Goal: Task Accomplishment & Management: Use online tool/utility

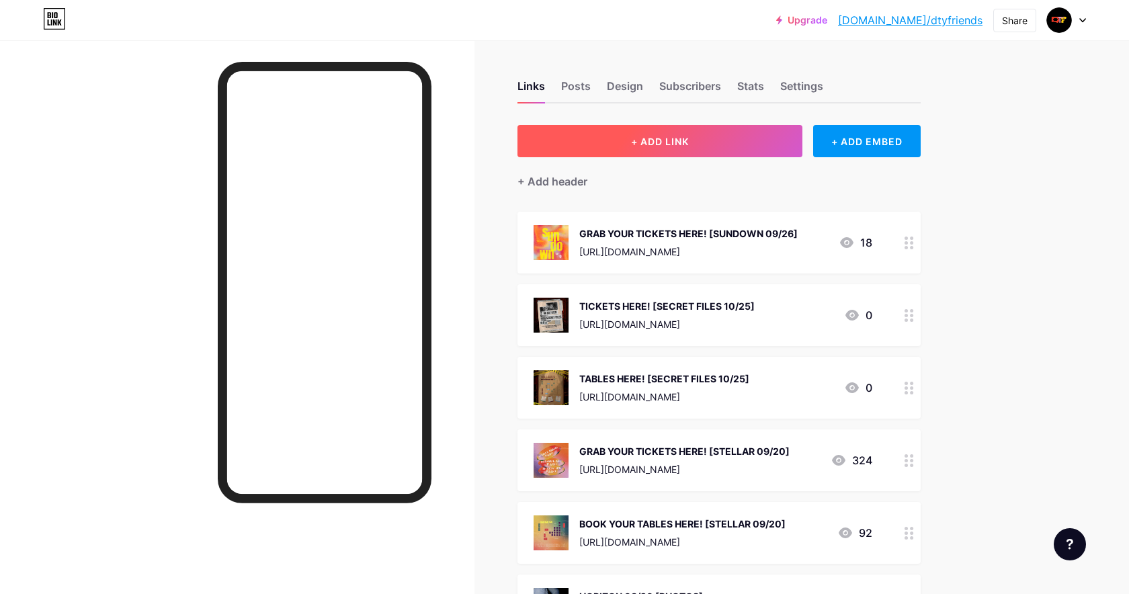
click at [722, 144] on button "+ ADD LINK" at bounding box center [660, 141] width 286 height 32
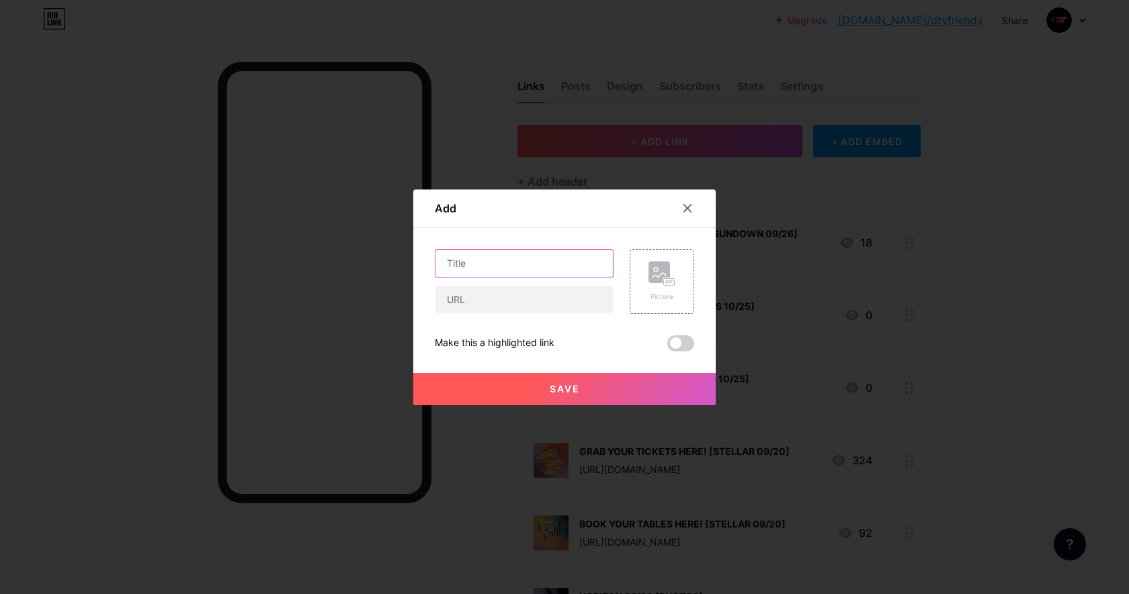
click at [589, 267] on input "text" at bounding box center [523, 263] width 177 height 27
type input "TICKETS HERE!"
click at [592, 293] on input "text" at bounding box center [523, 299] width 177 height 27
click at [450, 299] on input "[THE OUTBREAK [10/30" at bounding box center [523, 299] width 177 height 27
click at [554, 302] on input "THE OUTBREAK [10/30" at bounding box center [523, 299] width 177 height 27
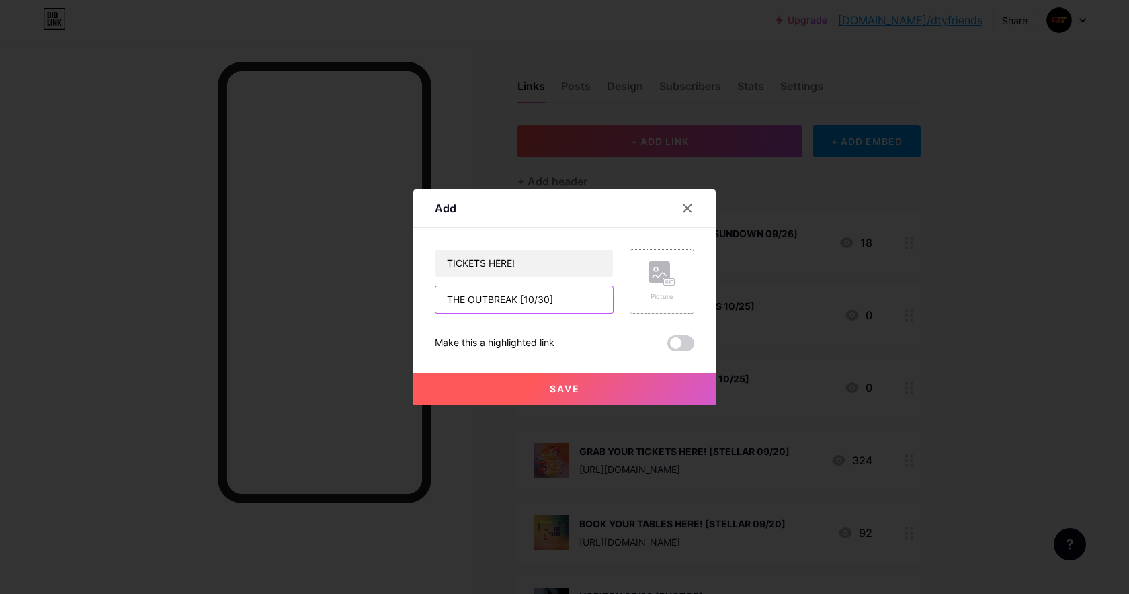
type input "THE OUTBREAK [10/30]"
click at [680, 271] on div "Picture" at bounding box center [662, 281] width 65 height 65
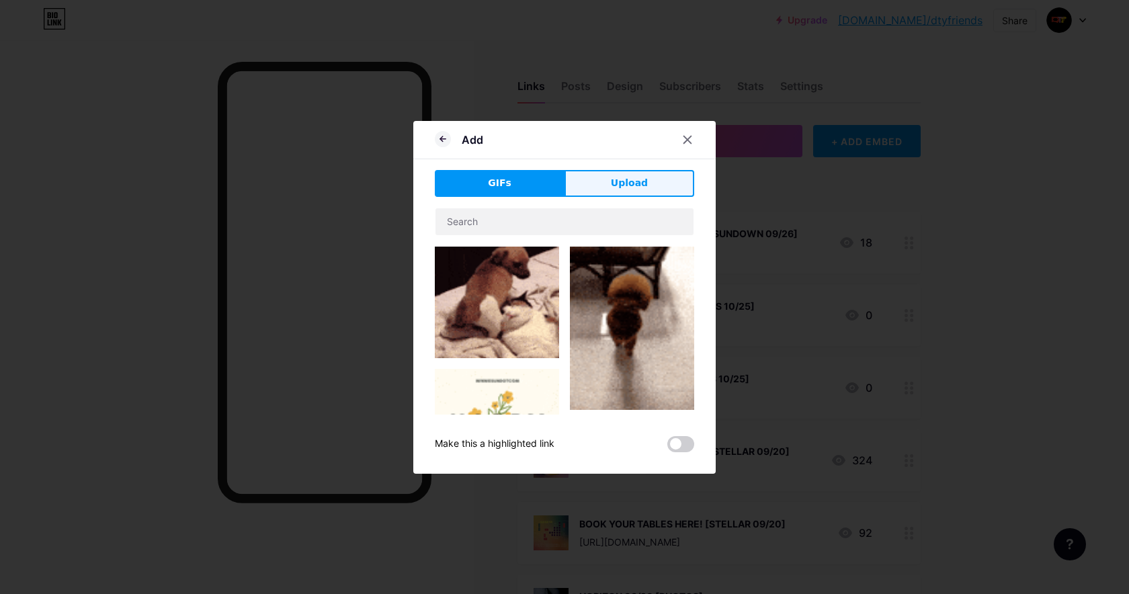
click at [594, 177] on button "Upload" at bounding box center [629, 183] width 130 height 27
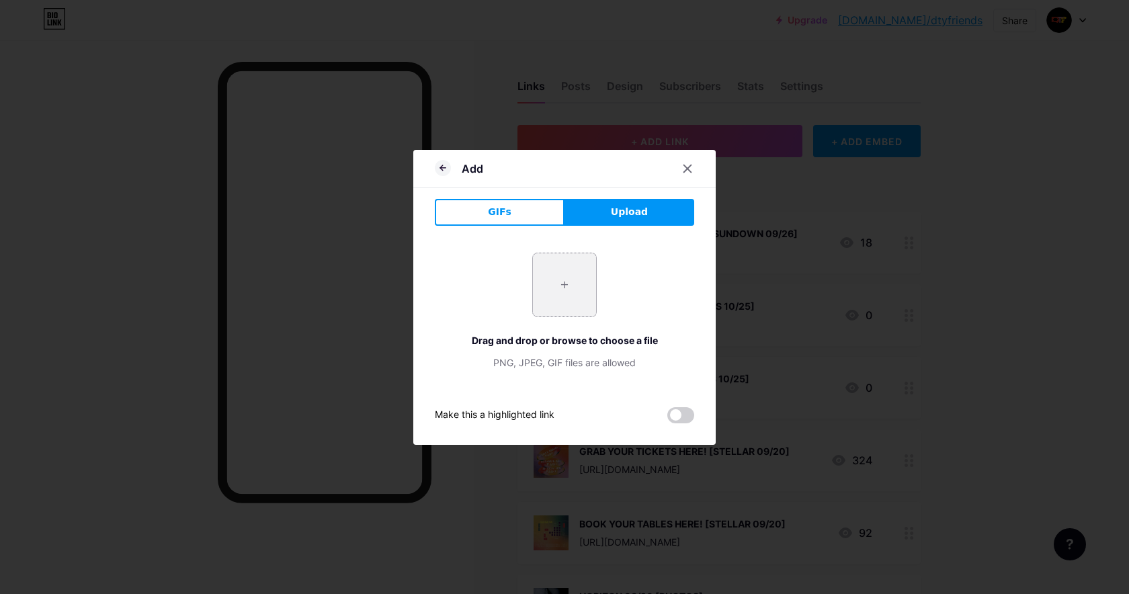
click at [542, 297] on input "file" at bounding box center [564, 284] width 63 height 63
type input "C:\fakepath\photo_[DATE] 15.23.26.jpeg"
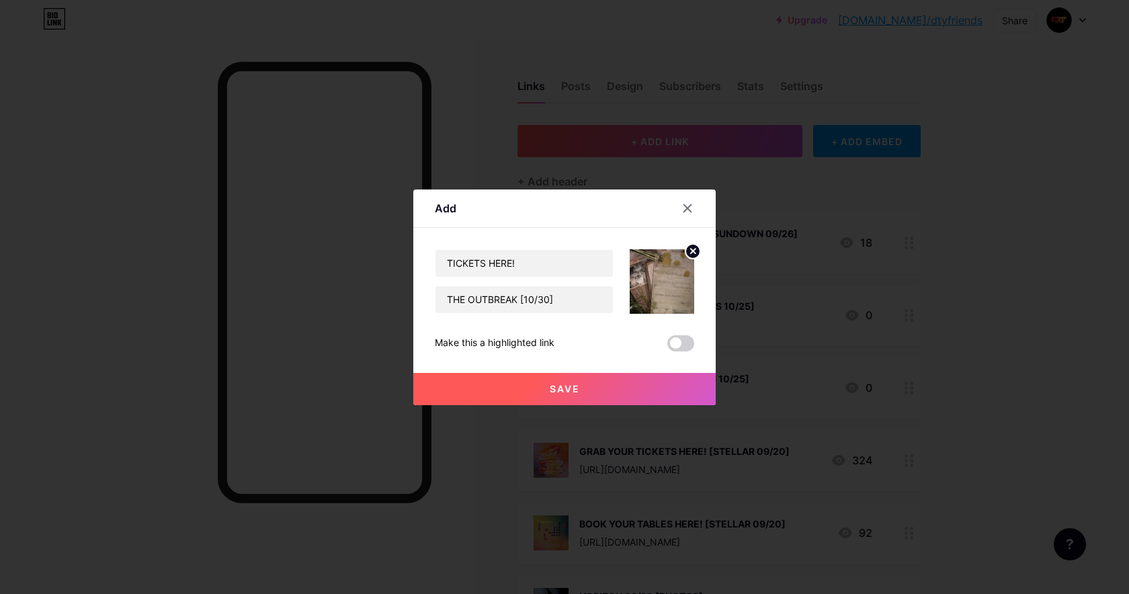
click at [652, 384] on button "Save" at bounding box center [564, 389] width 302 height 32
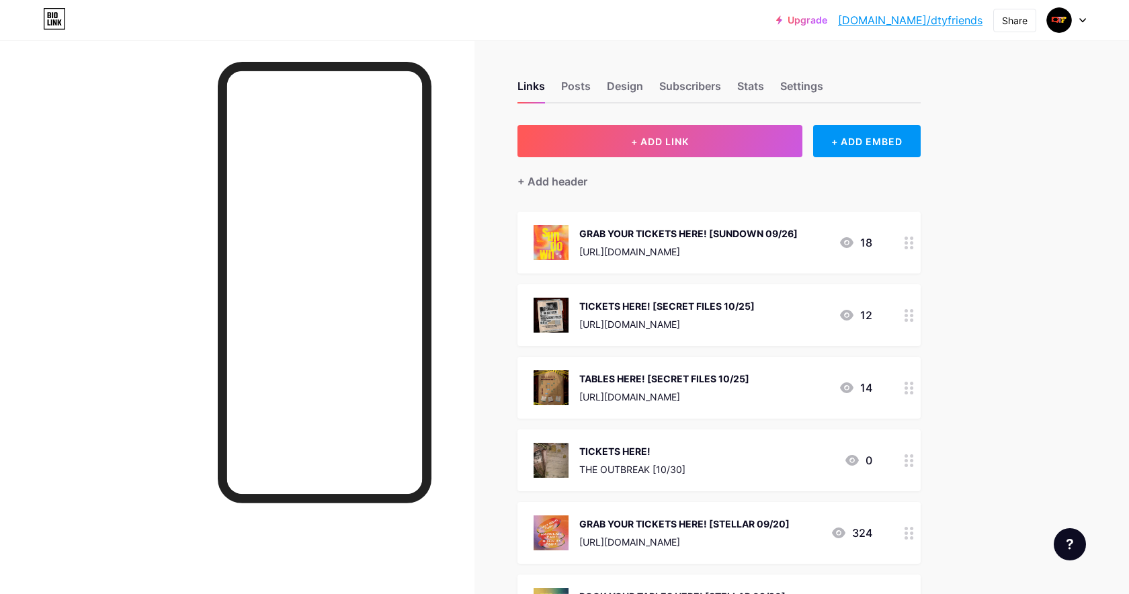
click at [900, 461] on div at bounding box center [909, 460] width 23 height 62
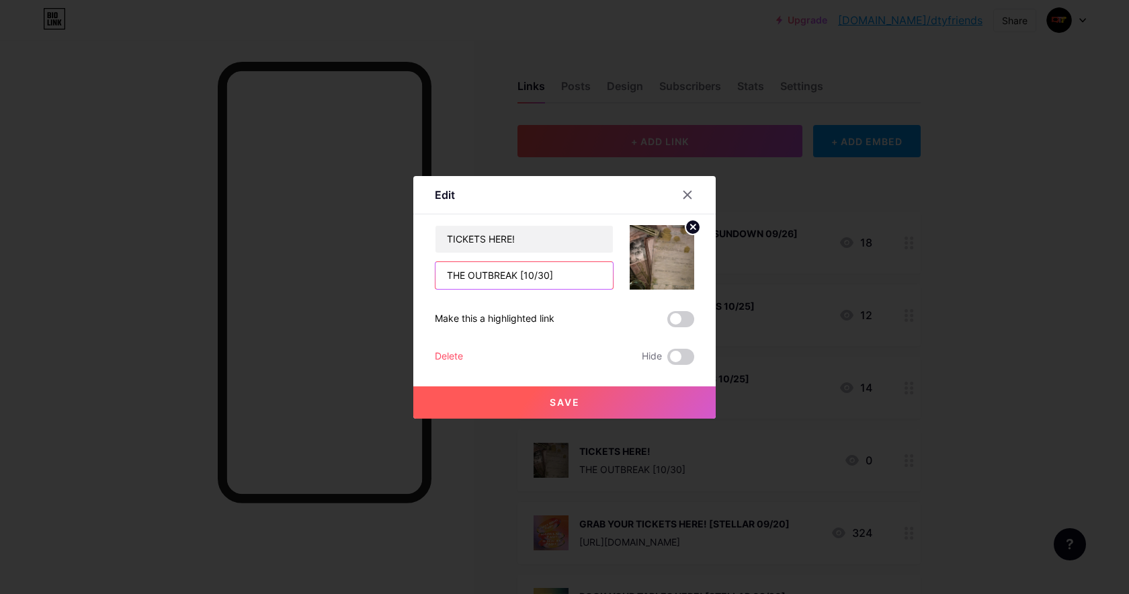
drag, startPoint x: 590, startPoint y: 278, endPoint x: 413, endPoint y: 261, distance: 178.3
click at [413, 261] on div "Edit Content YouTube Play YouTube video without leaving your page. ADD Vimeo Pl…" at bounding box center [564, 297] width 302 height 243
click at [531, 241] on input "TICKETS HERE!" at bounding box center [523, 239] width 177 height 27
paste input "THE OUTBREAK [10/30]"
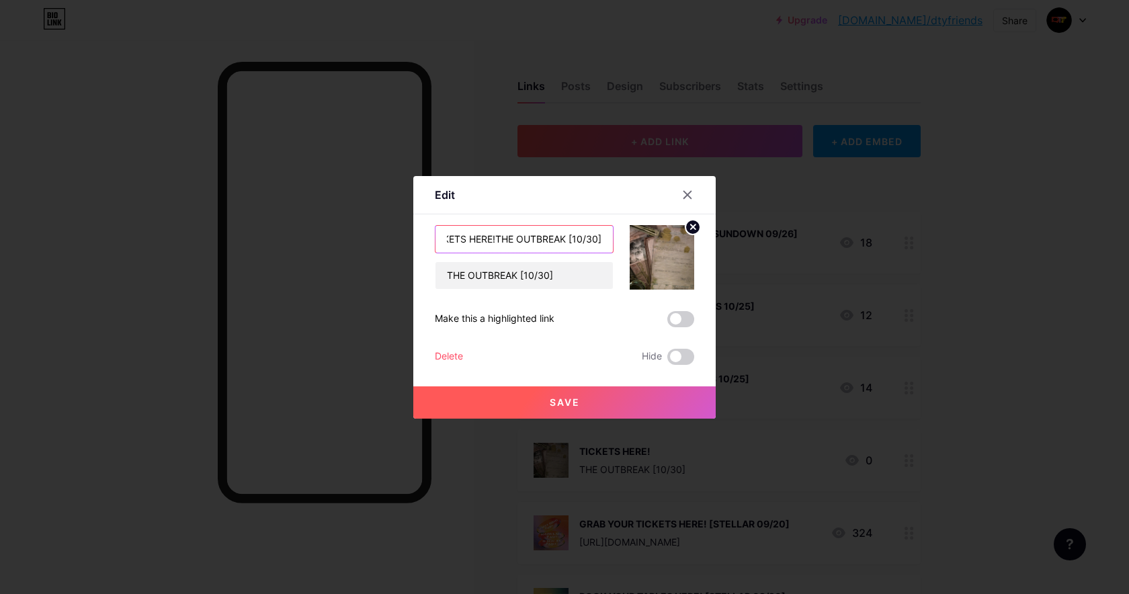
click at [495, 239] on input "TICKETS HERE!THE OUTBREAK [10/30]" at bounding box center [523, 239] width 177 height 27
click at [573, 238] on input "TICKETS HERE! [THE OUTBREAK [10/30]" at bounding box center [523, 239] width 177 height 27
type input "TICKETS HERE! [THE OUTBREAK 10/30]"
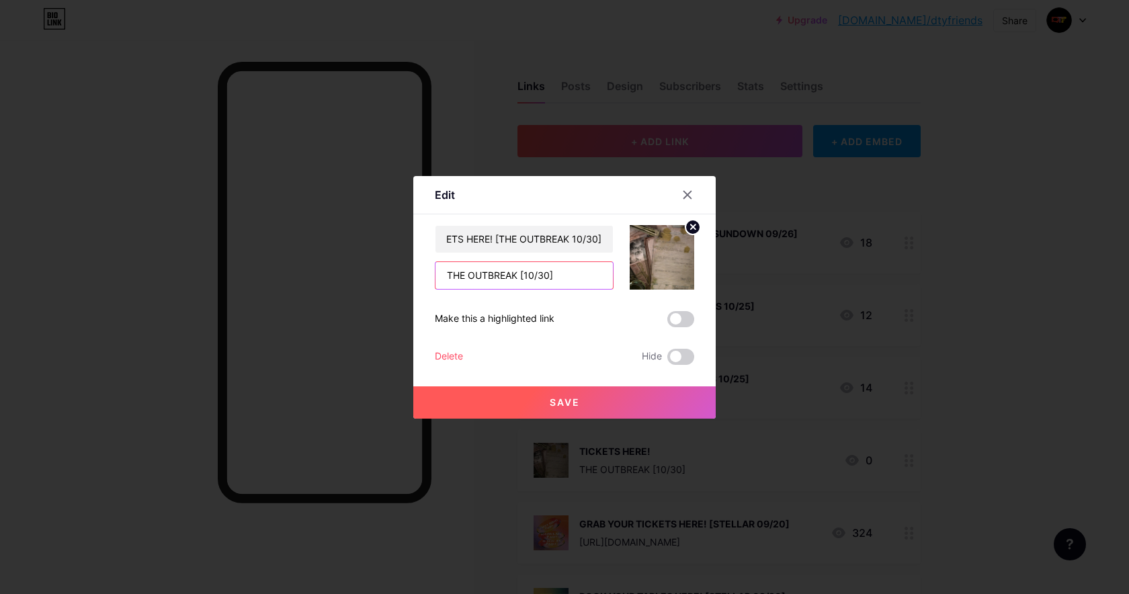
click at [572, 280] on input "THE OUTBREAK [10/30]" at bounding box center [523, 275] width 177 height 27
drag, startPoint x: 579, startPoint y: 276, endPoint x: 425, endPoint y: 280, distance: 154.6
click at [425, 280] on div "Edit Content YouTube Play YouTube video without leaving your page. ADD Vimeo Pl…" at bounding box center [564, 297] width 302 height 243
paste input "THE OUTBREAK [10/30]"
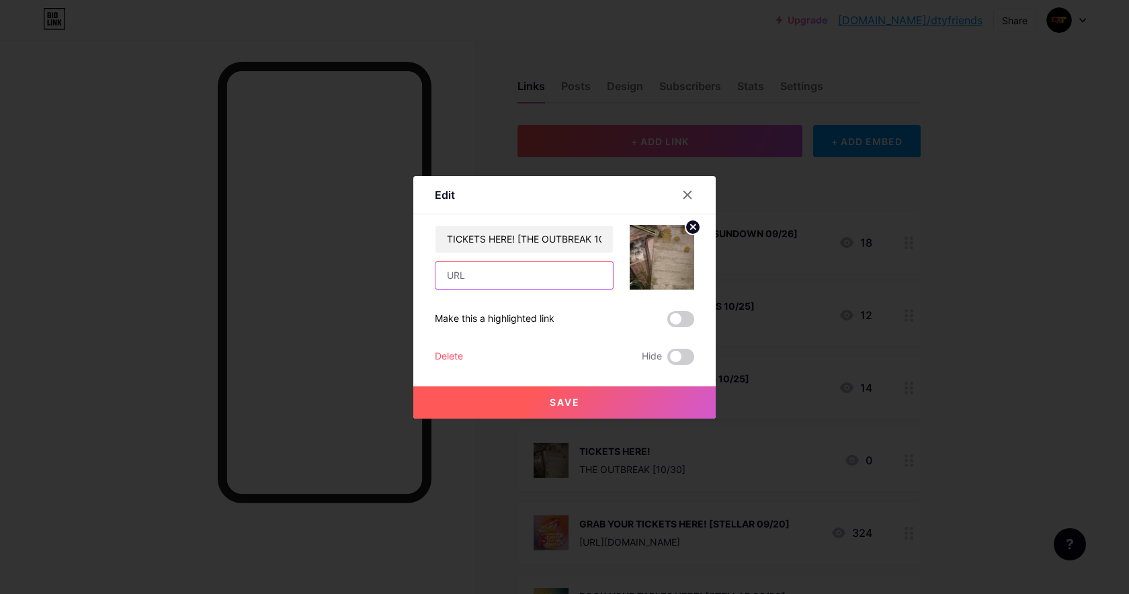
type input "THE OUTBREAK [10/30]"
drag, startPoint x: 568, startPoint y: 273, endPoint x: 413, endPoint y: 273, distance: 155.2
click at [413, 273] on div "Edit Content YouTube Play YouTube video without leaving your page. ADD Vimeo Pl…" at bounding box center [564, 297] width 302 height 243
paste input "[URL][DOMAIN_NAME]"
type input "[URL][DOMAIN_NAME]"
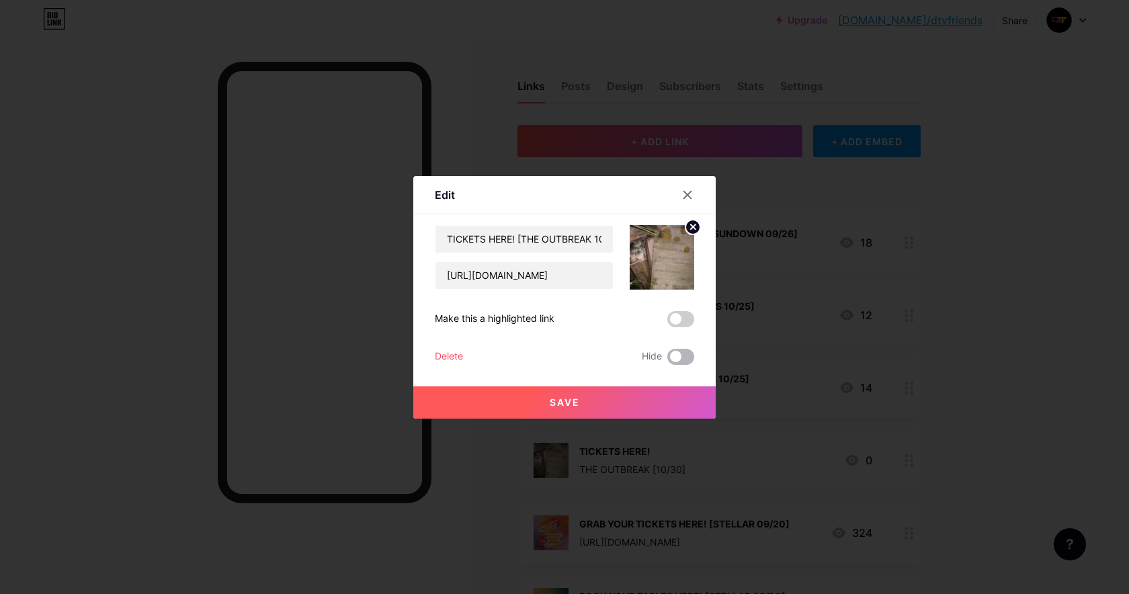
click at [684, 355] on span at bounding box center [680, 357] width 27 height 16
click at [667, 360] on input "checkbox" at bounding box center [667, 360] width 0 height 0
click at [620, 398] on button "Save" at bounding box center [564, 402] width 302 height 32
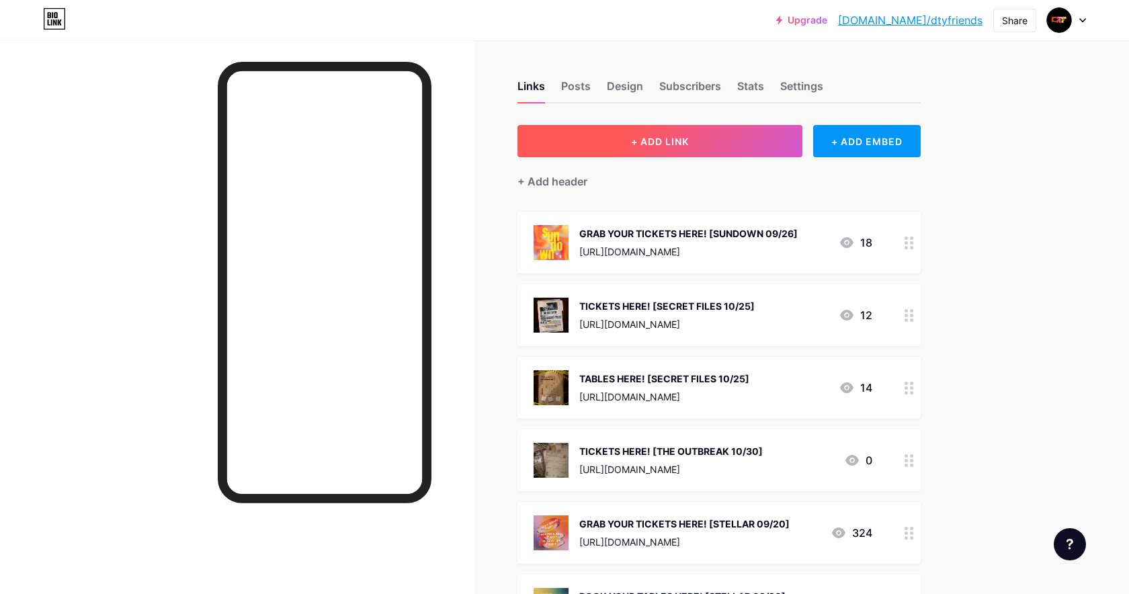
click at [773, 138] on button "+ ADD LINK" at bounding box center [660, 141] width 286 height 32
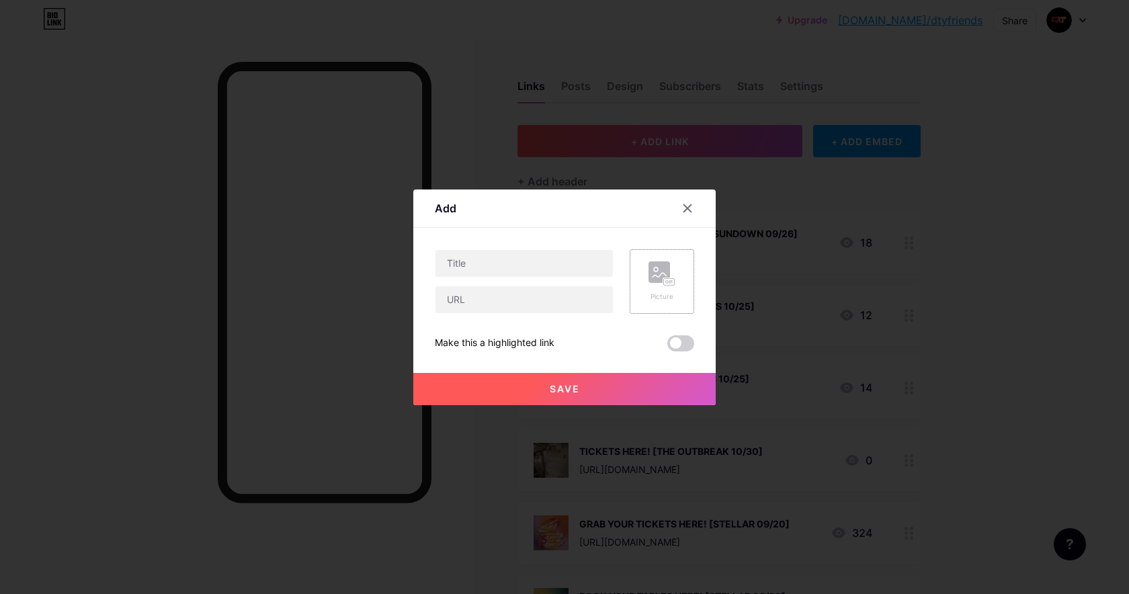
click at [665, 288] on div "Picture" at bounding box center [661, 281] width 27 height 40
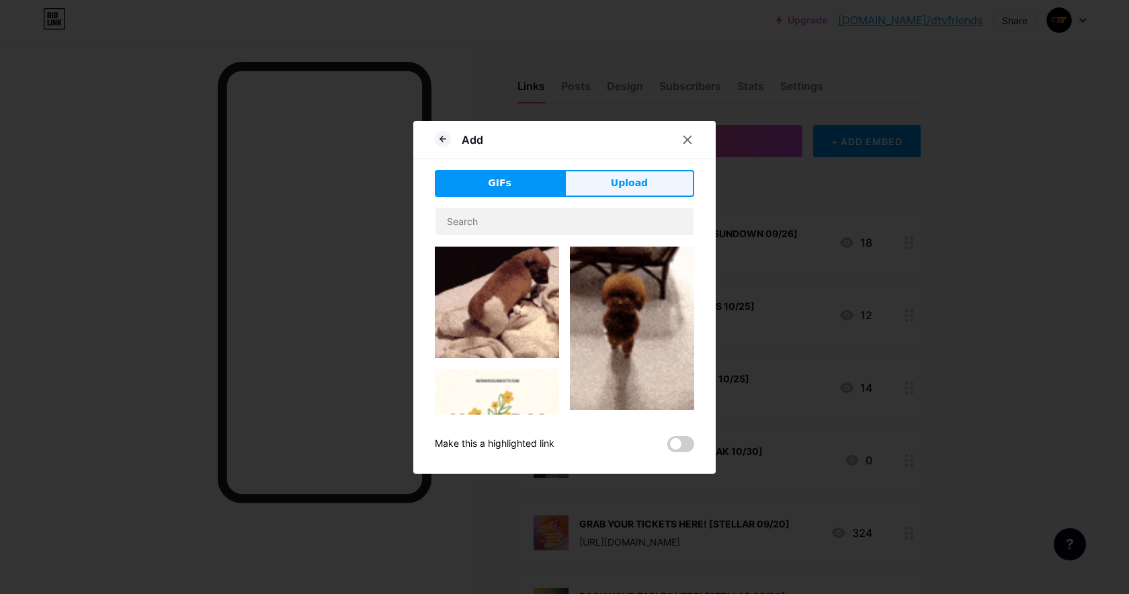
click at [652, 177] on button "Upload" at bounding box center [629, 183] width 130 height 27
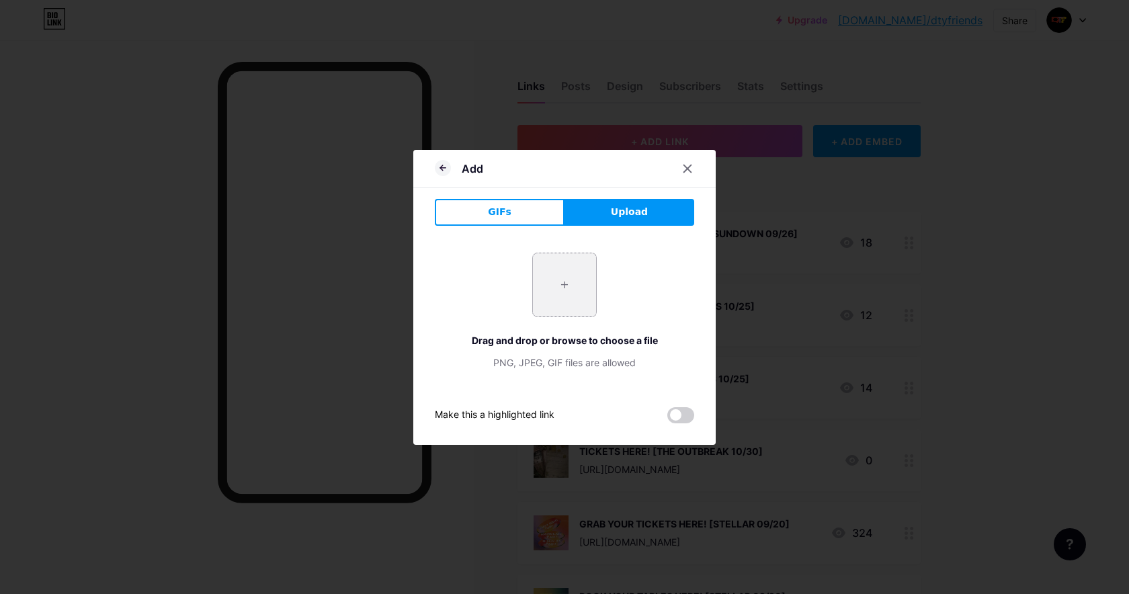
click at [587, 283] on input "file" at bounding box center [564, 284] width 63 height 63
type input "C:\fakepath\photo_[DATE] 13.39.58.jpeg"
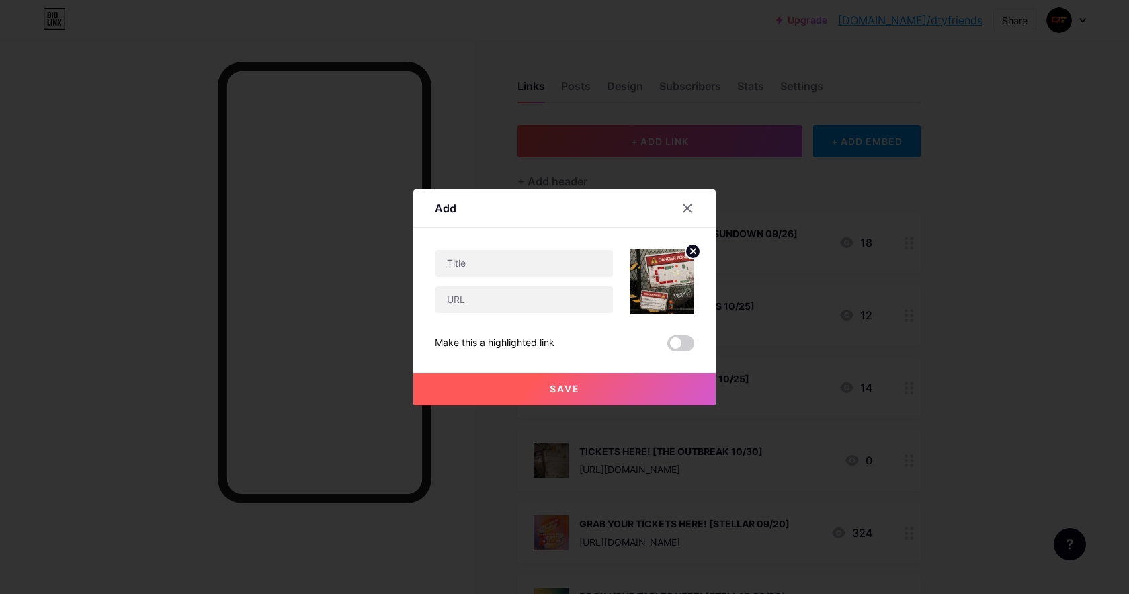
click at [527, 249] on div at bounding box center [524, 263] width 179 height 28
click at [527, 267] on input "text" at bounding box center [523, 263] width 177 height 27
click at [538, 262] on input "TABLES HERE! [THEOUTBREAK" at bounding box center [523, 263] width 177 height 27
click at [591, 263] on input "TABLES HERE! [THE OUTBREAK" at bounding box center [523, 263] width 177 height 27
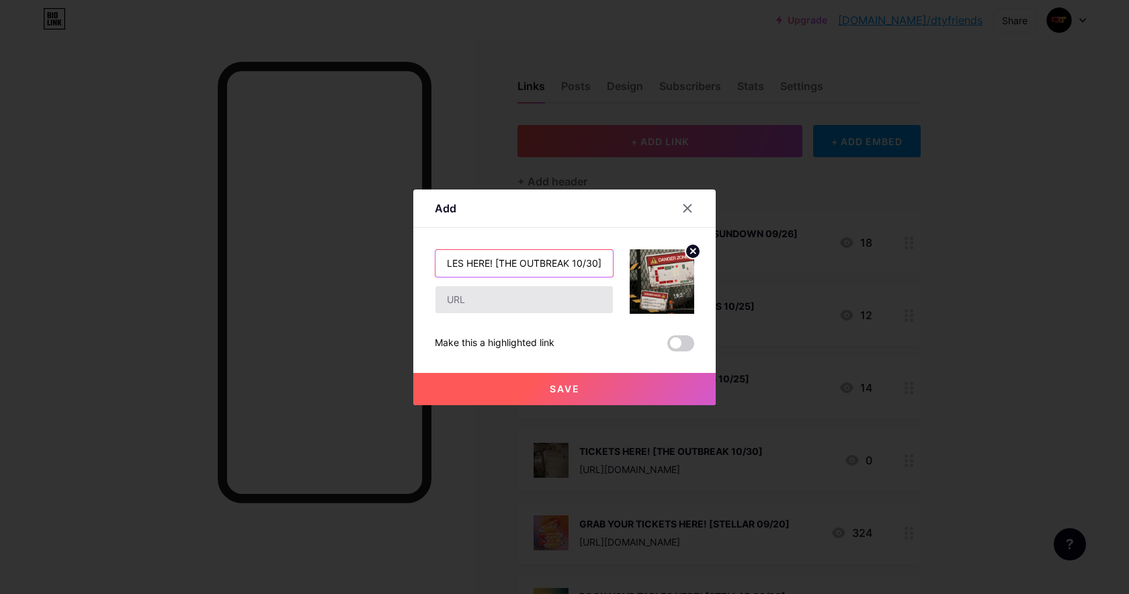
type input "TABLES HERE! [THE OUTBREAK 10/30]"
click at [581, 292] on input "text" at bounding box center [523, 299] width 177 height 27
paste input "[URL][DOMAIN_NAME]"
drag, startPoint x: 575, startPoint y: 292, endPoint x: 380, endPoint y: 294, distance: 194.9
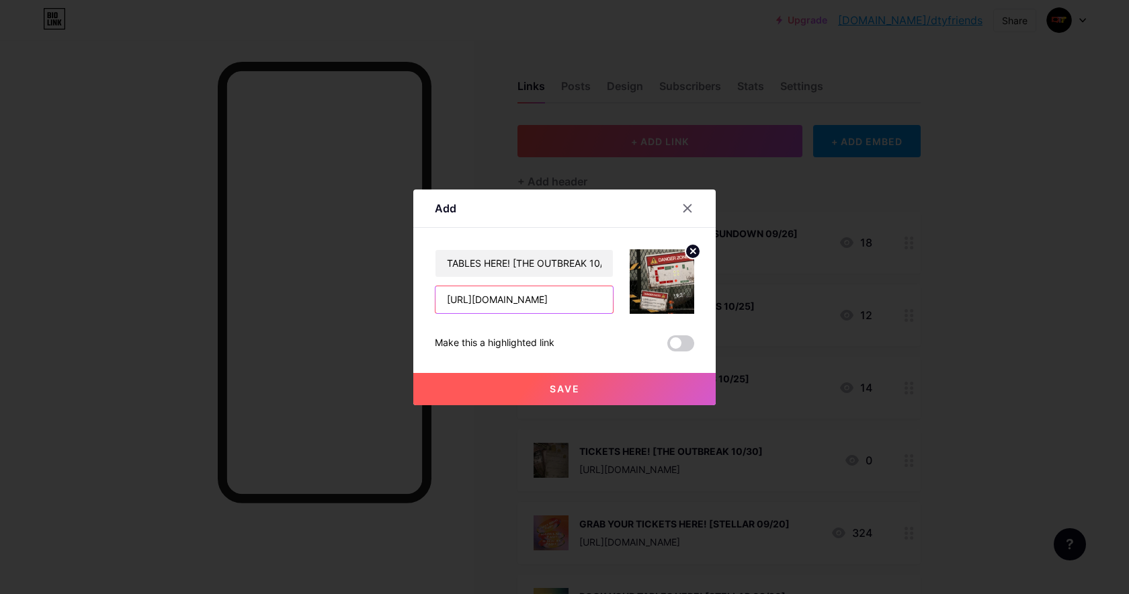
click at [380, 294] on div "Add Content YouTube Play YouTube video without leaving your page. ADD Vimeo Pla…" at bounding box center [564, 297] width 1129 height 594
drag, startPoint x: 572, startPoint y: 298, endPoint x: 409, endPoint y: 299, distance: 162.6
click at [409, 299] on div "Add Content YouTube Play YouTube video without leaving your page. ADD Vimeo Pla…" at bounding box center [564, 297] width 1129 height 594
paste input "wkM15J"
type input "[URL][DOMAIN_NAME]"
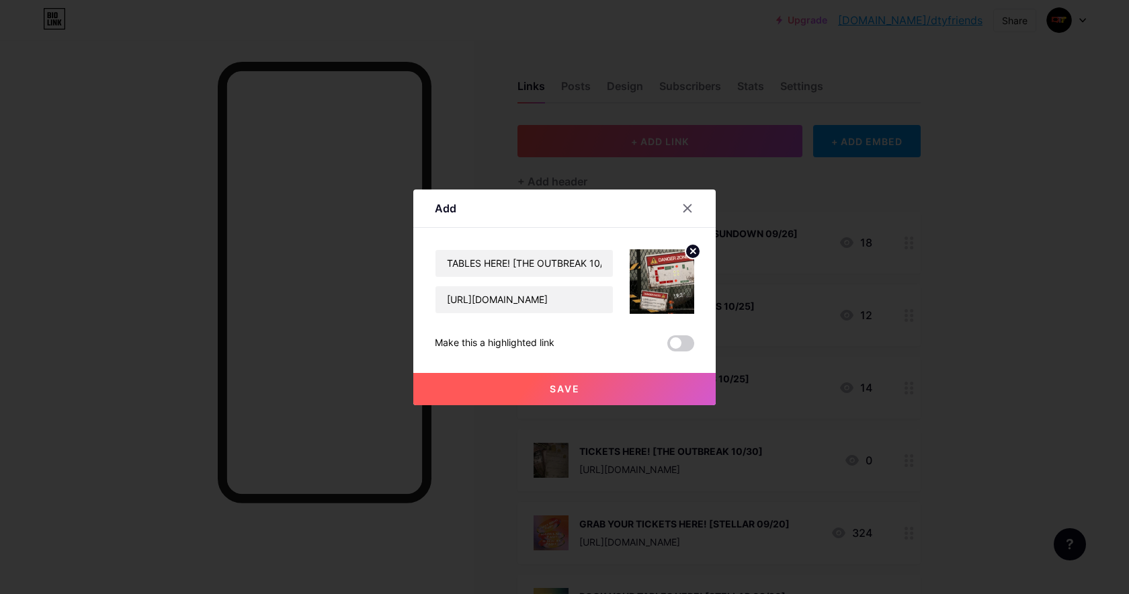
click at [626, 378] on button "Save" at bounding box center [564, 389] width 302 height 32
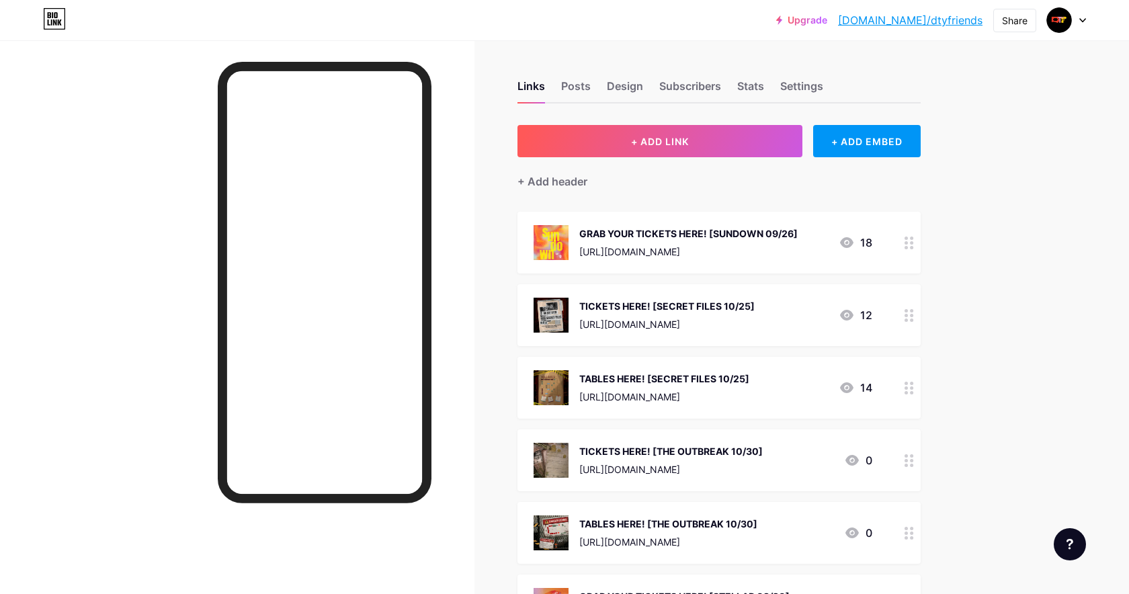
click at [902, 534] on div at bounding box center [909, 533] width 23 height 62
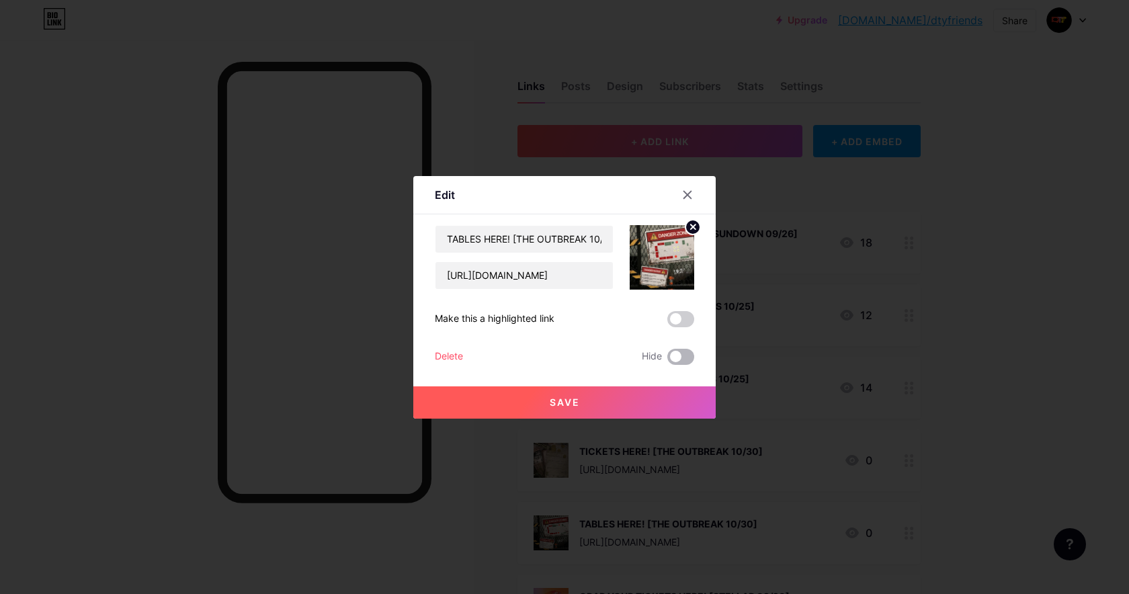
click at [677, 353] on span at bounding box center [680, 357] width 27 height 16
click at [667, 360] on input "checkbox" at bounding box center [667, 360] width 0 height 0
click at [654, 411] on button "Save" at bounding box center [564, 402] width 302 height 32
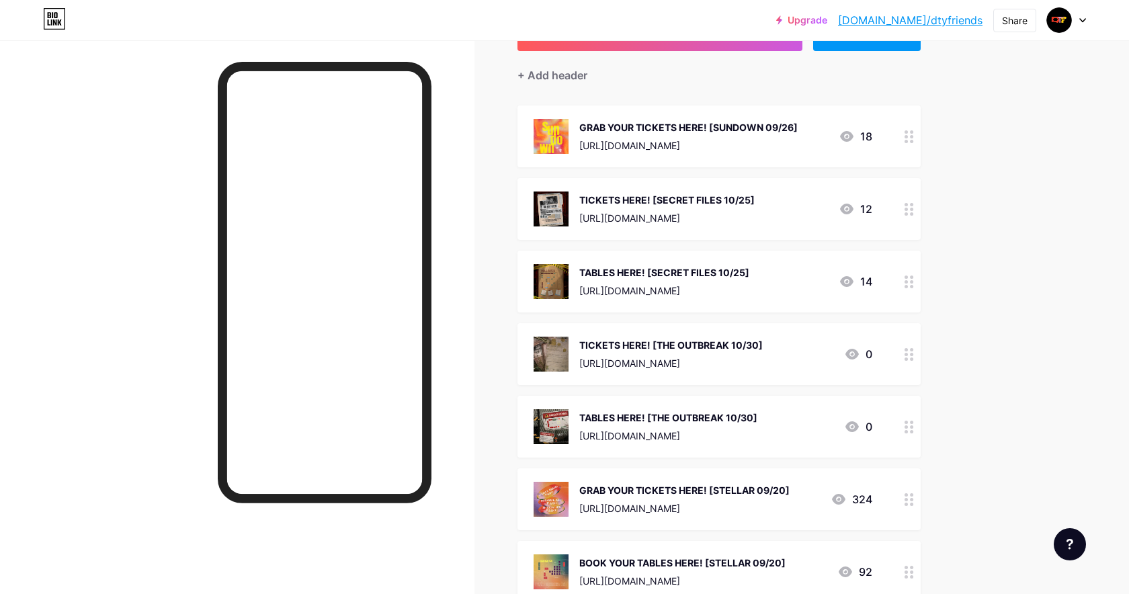
scroll to position [108, 0]
